Goal: Task Accomplishment & Management: Use online tool/utility

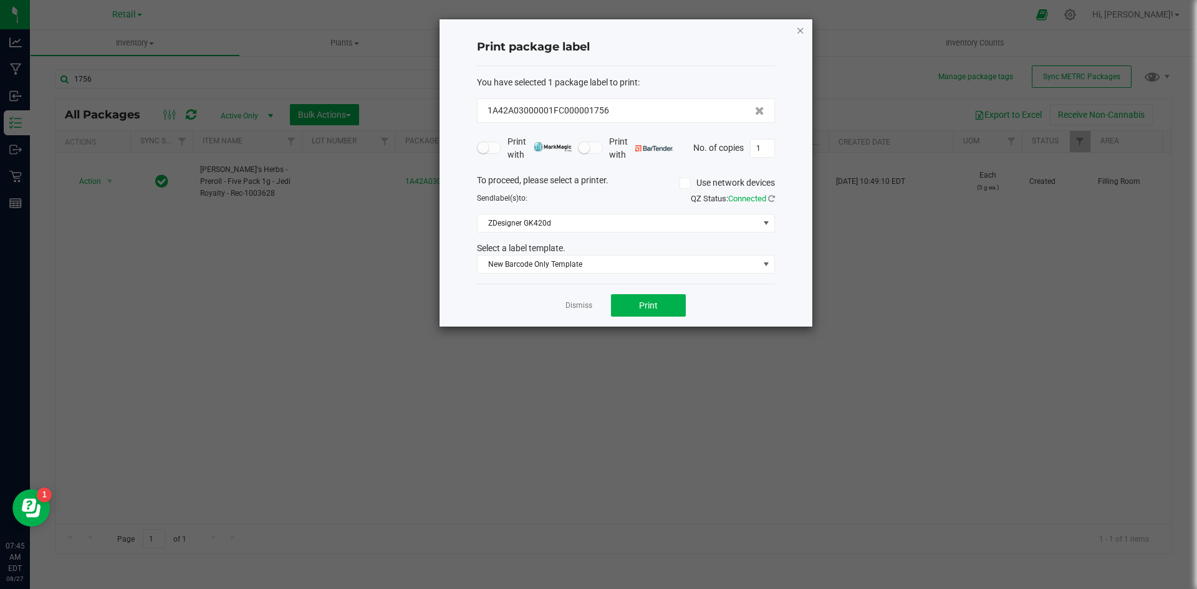
click at [802, 31] on icon "button" at bounding box center [800, 29] width 9 height 15
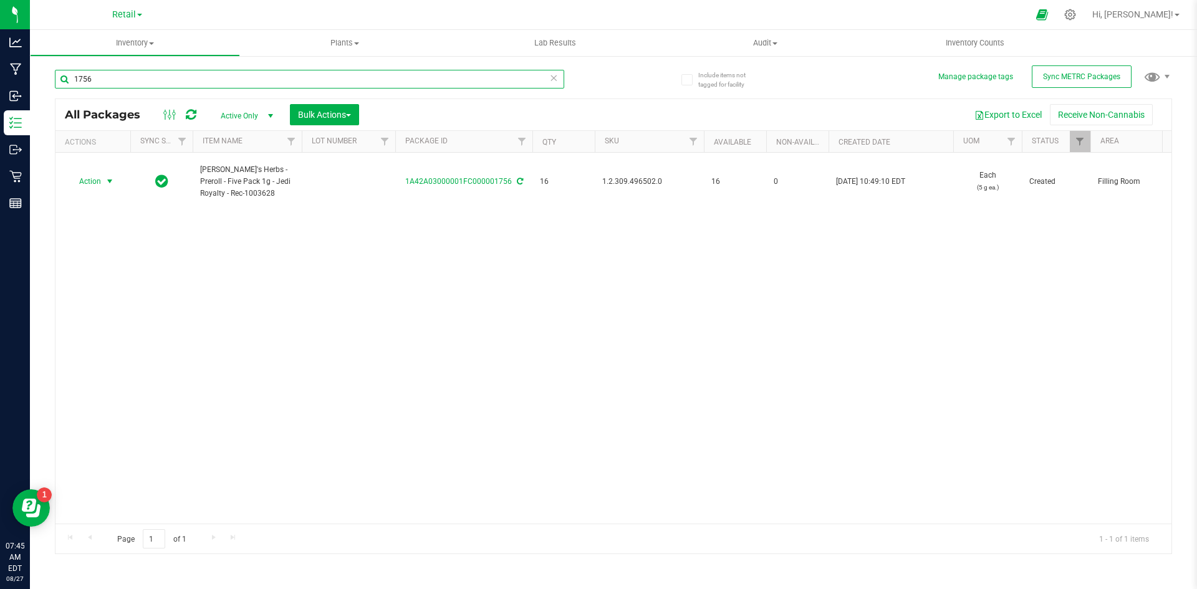
click at [272, 87] on input "1756" at bounding box center [310, 79] width 510 height 19
type input "1A42A0300000002000032554"
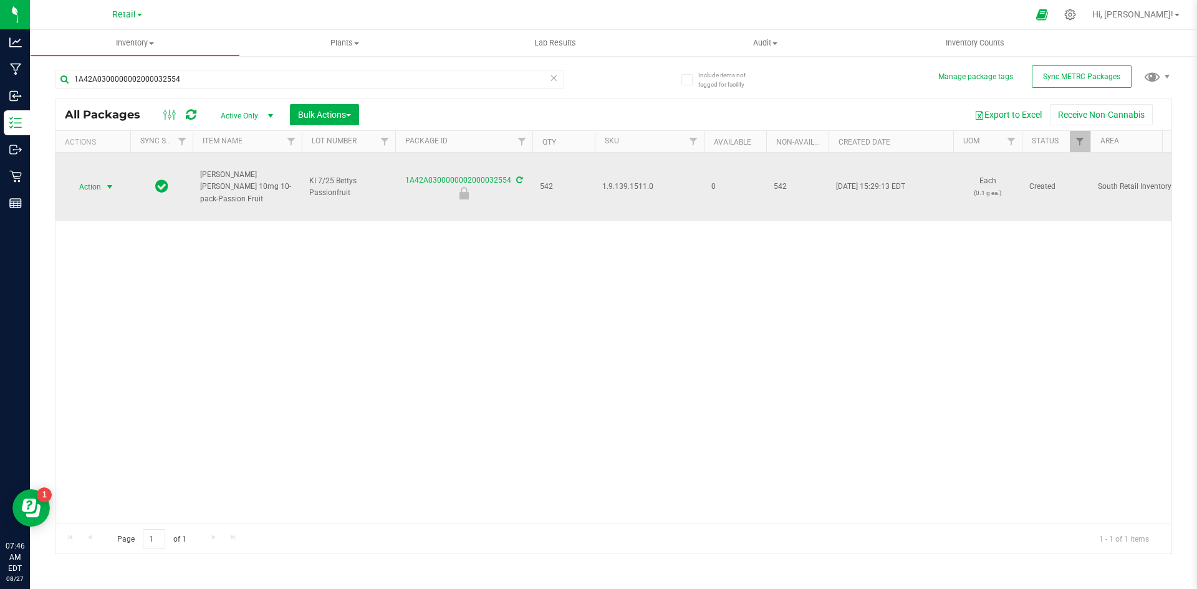
click at [104, 184] on span "select" at bounding box center [110, 186] width 16 height 17
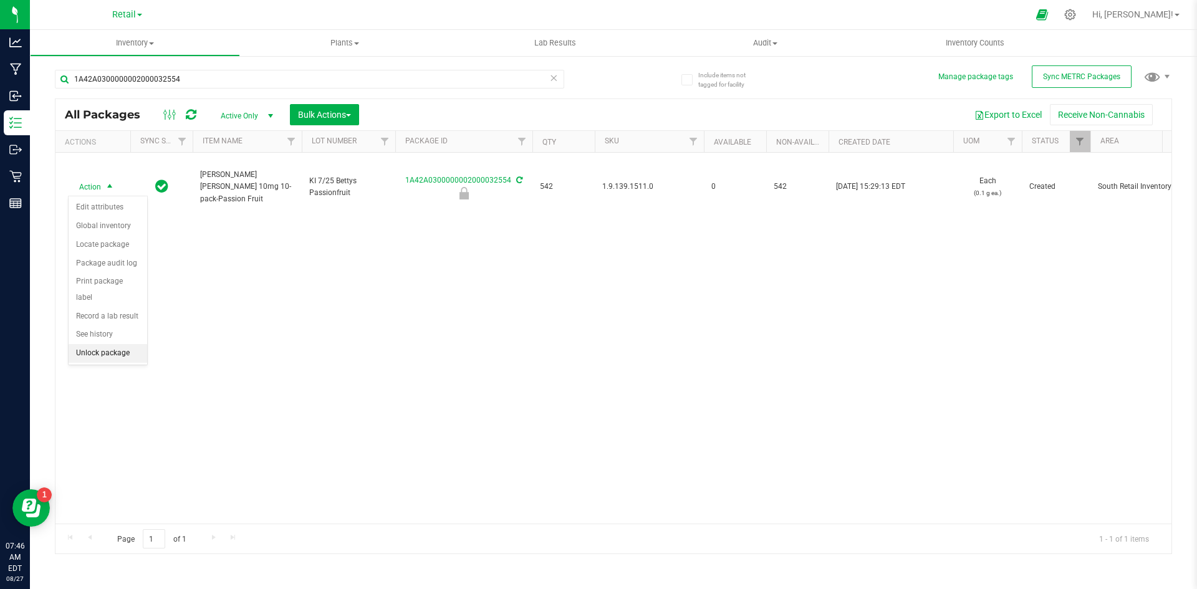
click at [118, 344] on li "Unlock package" at bounding box center [108, 353] width 79 height 19
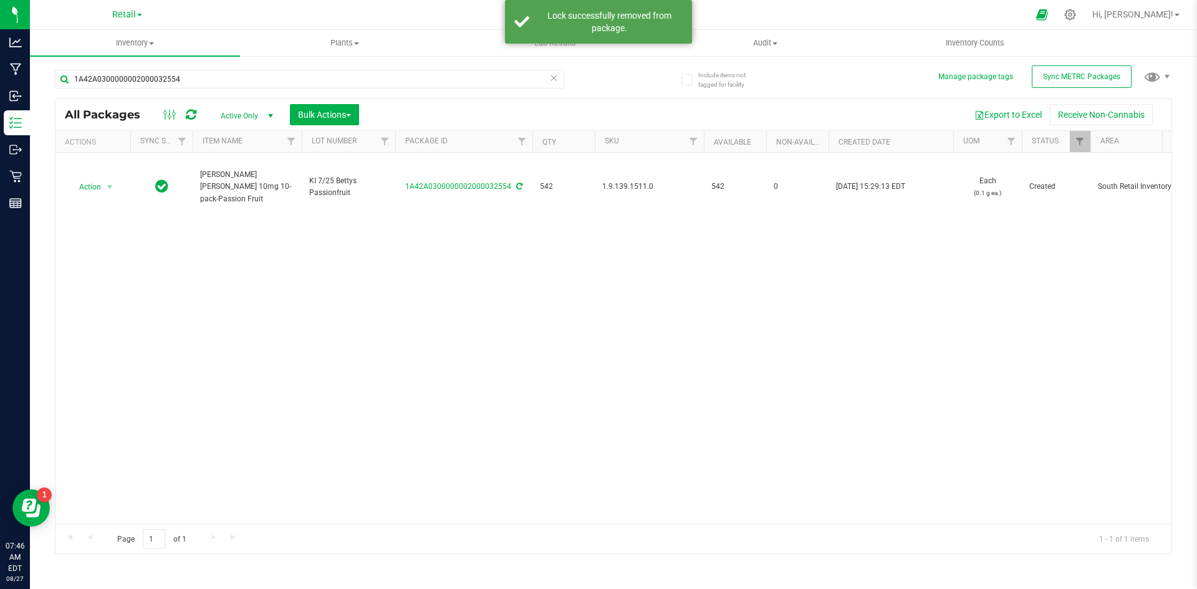
click at [112, 199] on td "Action Action Adjust qty Create package Edit attributes Global inventory Locate…" at bounding box center [93, 187] width 75 height 69
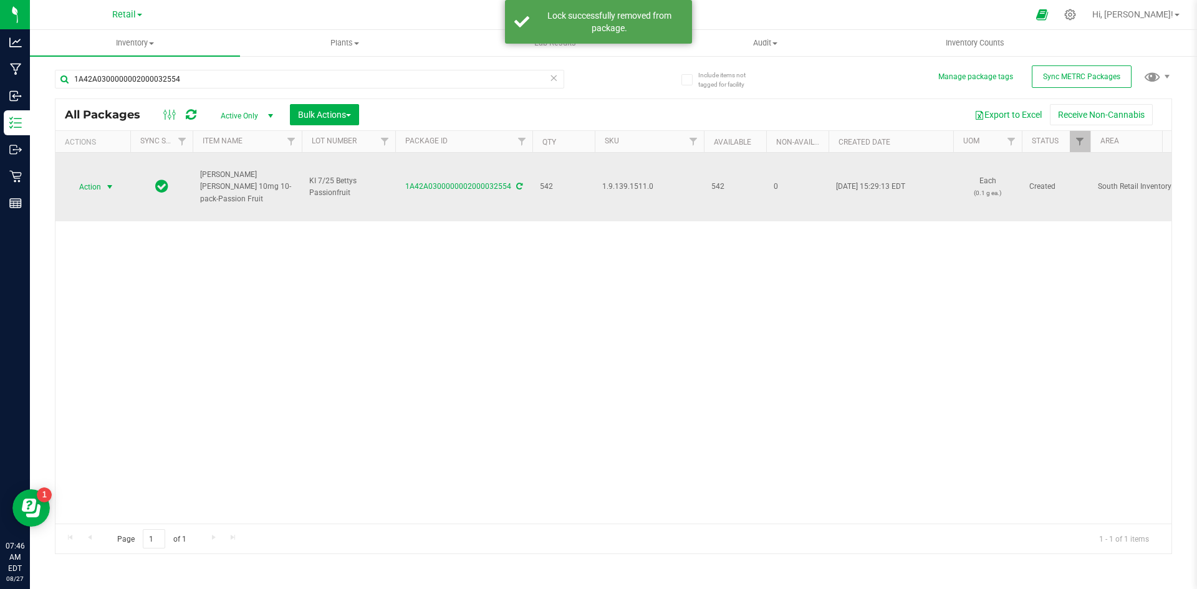
click at [109, 191] on span "select" at bounding box center [110, 187] width 10 height 10
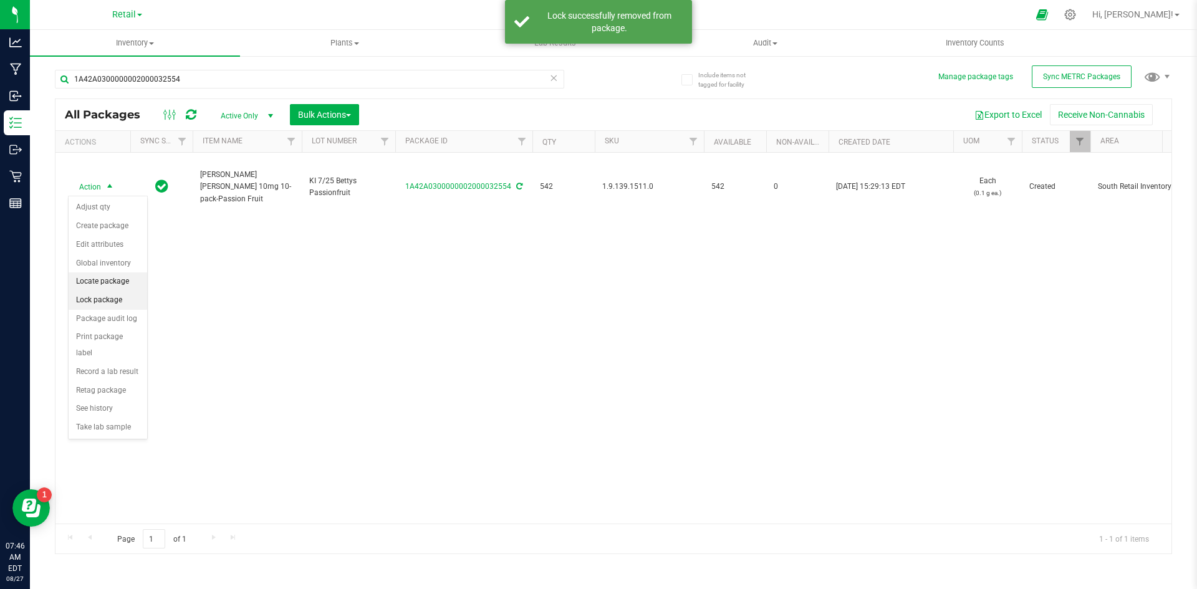
click at [126, 285] on li "Locate package" at bounding box center [108, 282] width 79 height 19
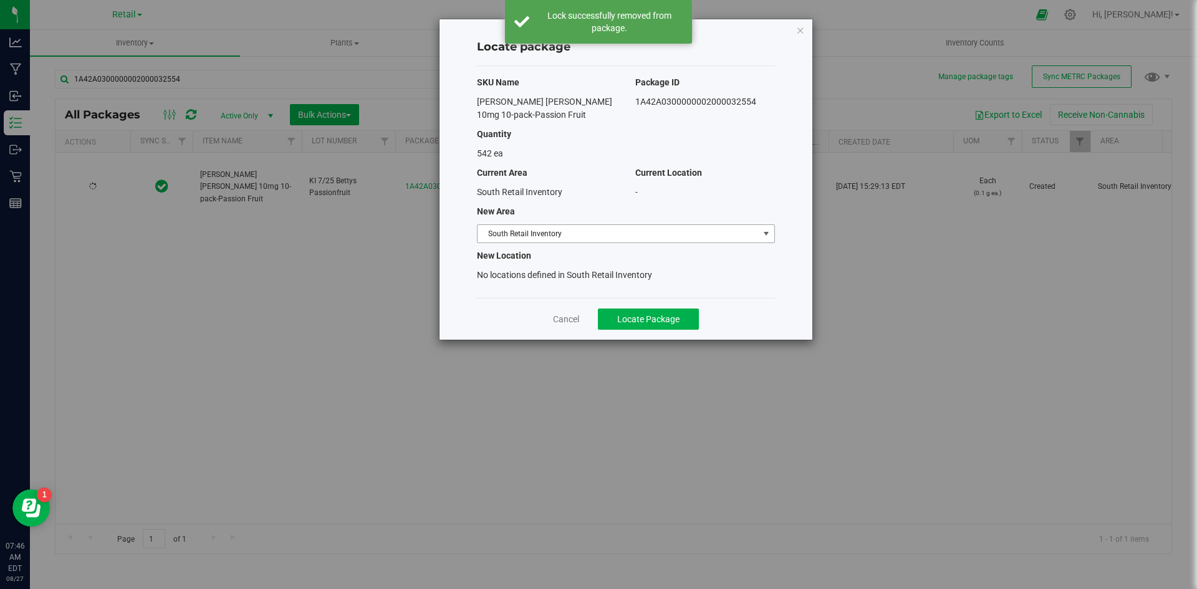
click at [495, 232] on span "South Retail Inventory" at bounding box center [618, 233] width 281 height 17
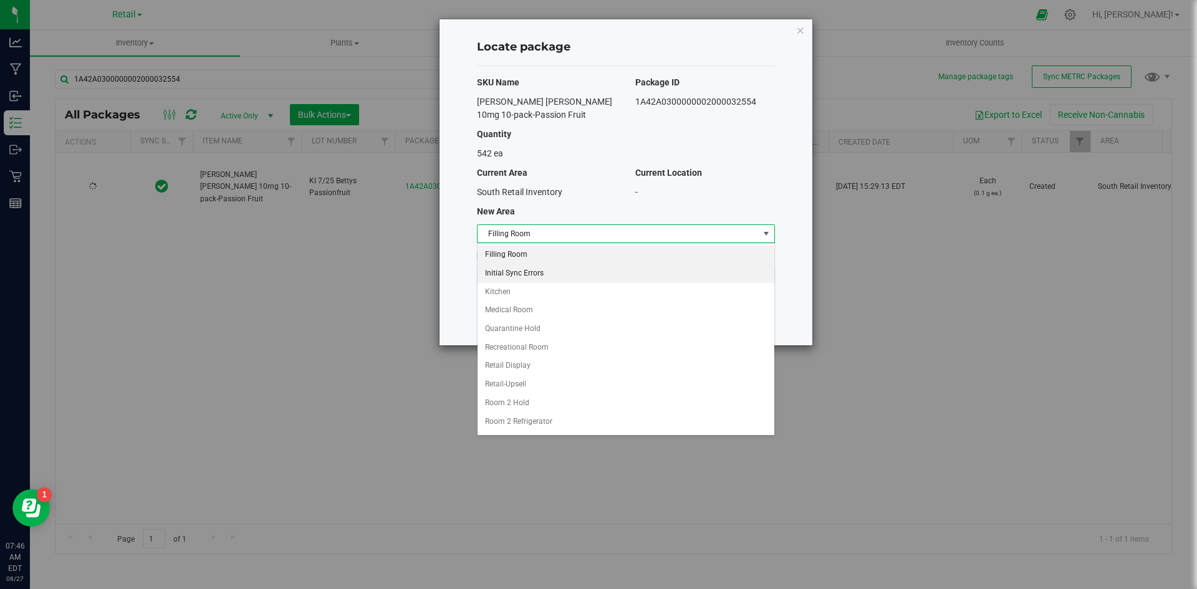
click at [505, 264] on li "Initial Sync Errors" at bounding box center [626, 273] width 297 height 19
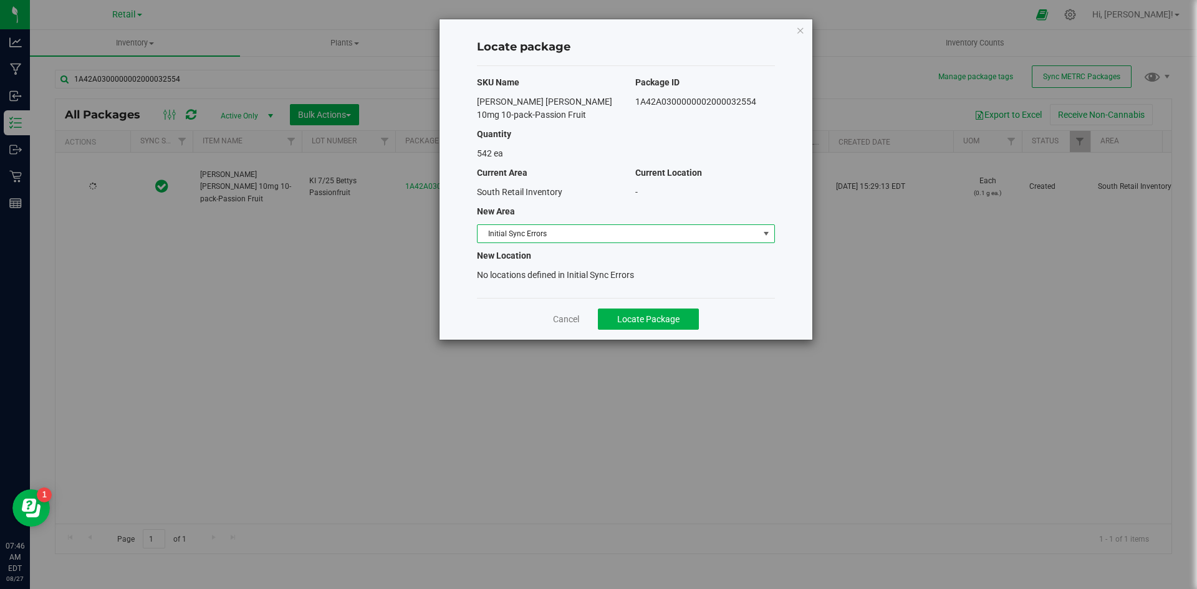
click at [508, 245] on div "SKU Name Package ID [PERSON_NAME] [PERSON_NAME] 10mg 10-pack-Passion Fruit 1A42…" at bounding box center [626, 182] width 298 height 232
click at [513, 233] on span "Initial Sync Errors" at bounding box center [618, 233] width 281 height 17
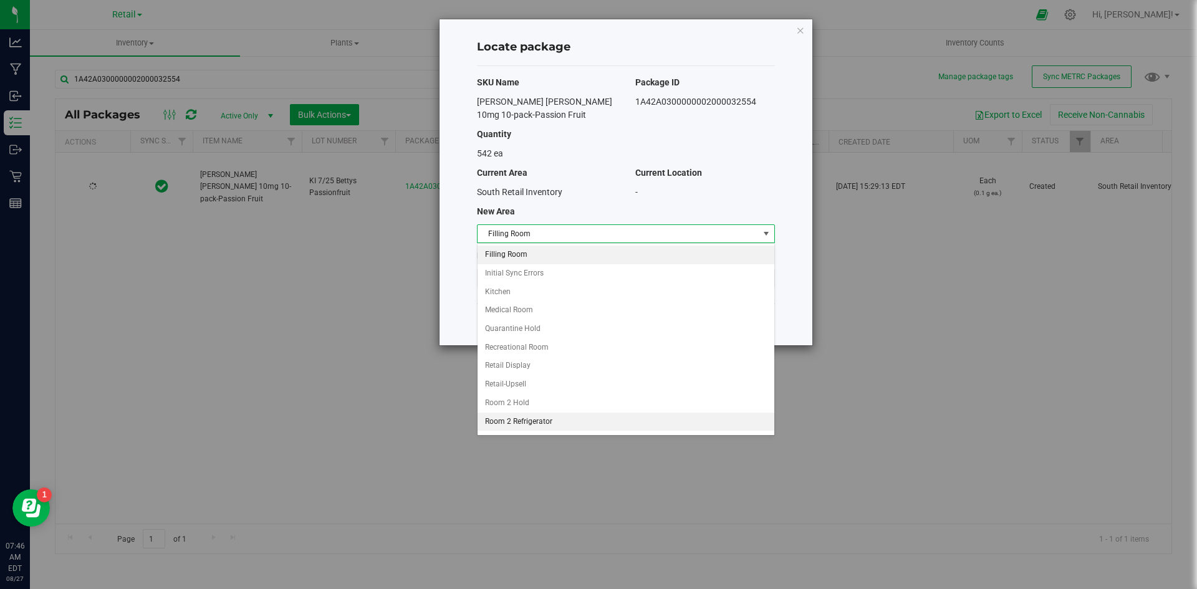
drag, startPoint x: 516, startPoint y: 251, endPoint x: 516, endPoint y: 258, distance: 6.9
click at [516, 251] on li "Filling Room" at bounding box center [626, 255] width 297 height 19
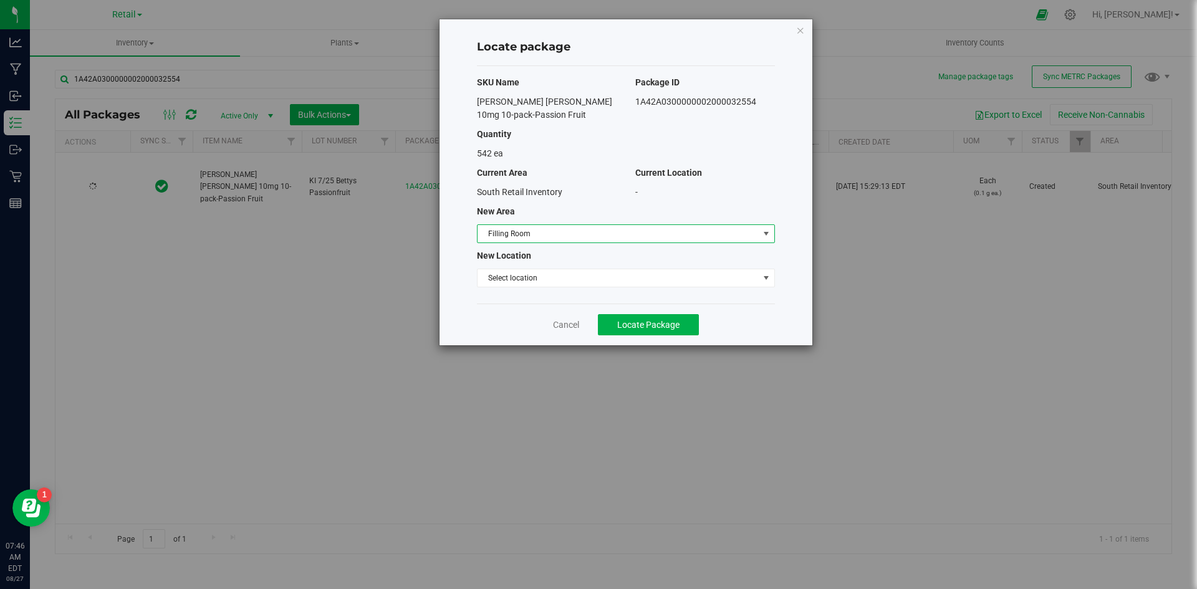
click at [516, 266] on div "SKU Name Package ID [PERSON_NAME] [PERSON_NAME] 10mg 10-pack-Passion Fruit 1A42…" at bounding box center [626, 185] width 298 height 238
click at [514, 275] on span "Select location" at bounding box center [618, 277] width 281 height 17
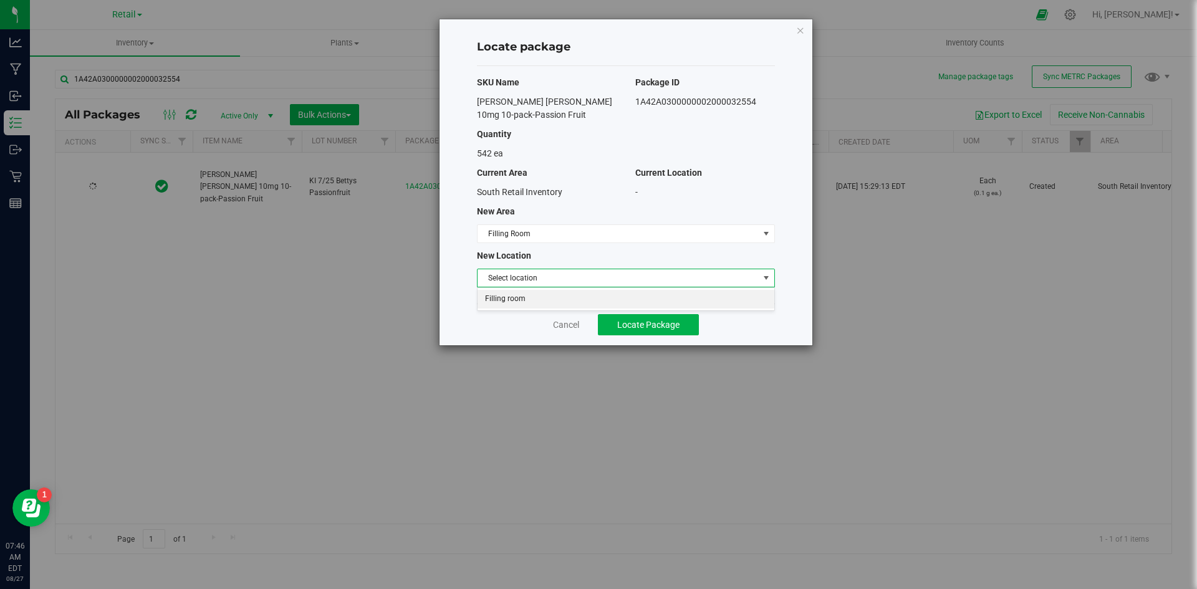
click at [510, 298] on li "Filling room" at bounding box center [626, 299] width 297 height 19
click at [620, 325] on span "Locate Package" at bounding box center [648, 325] width 62 height 10
